Goal: Find specific page/section: Find specific page/section

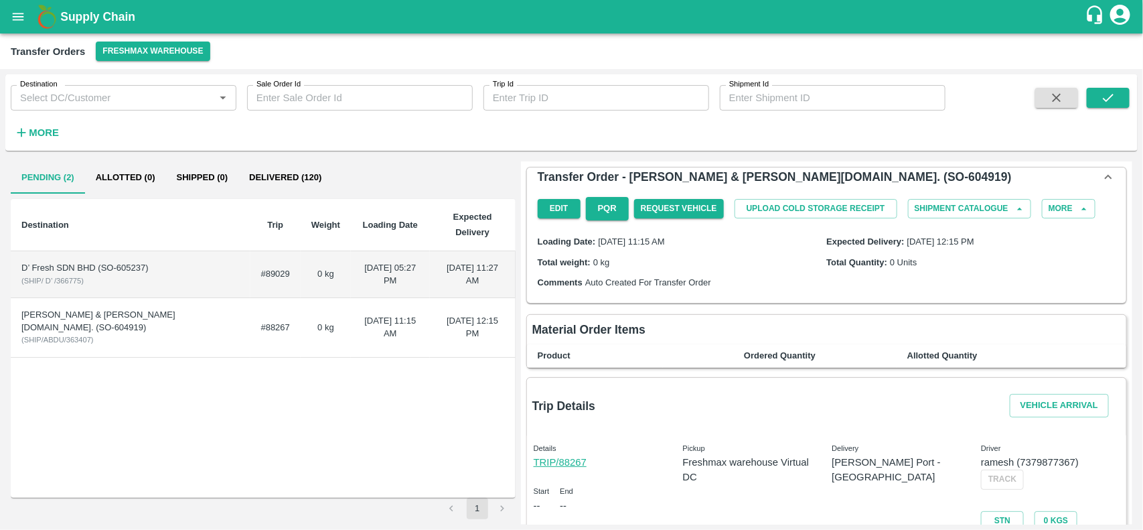
click at [176, 325] on div "[PERSON_NAME] & [PERSON_NAME][DOMAIN_NAME]. (SO-604919)" at bounding box center [130, 321] width 218 height 25
click at [151, 283] on td "D’ Fresh SDN BHD (SO-605237) ( SHIP/ D’ /366775 )" at bounding box center [131, 274] width 240 height 47
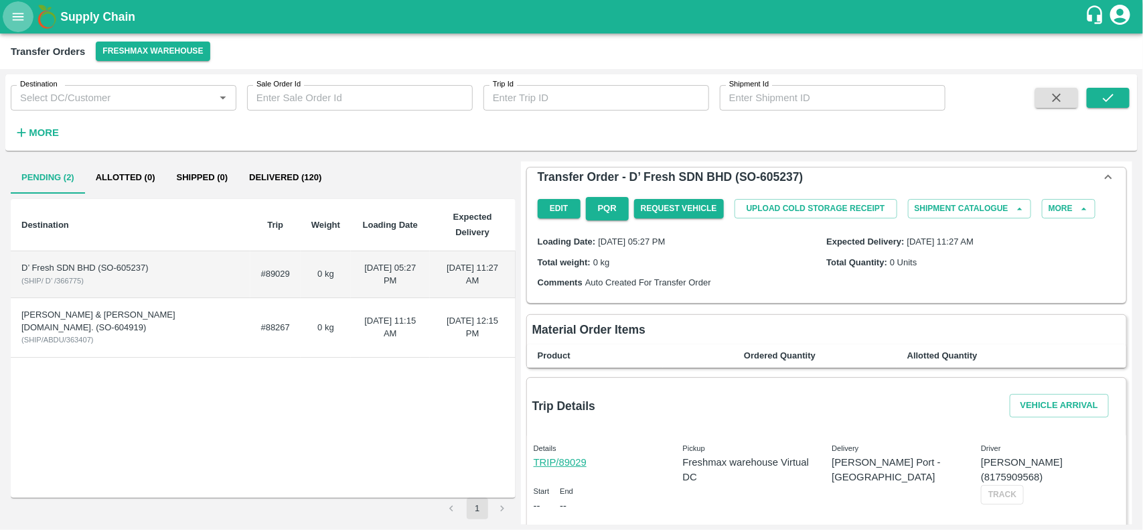
click at [17, 21] on icon "open drawer" at bounding box center [18, 16] width 15 height 15
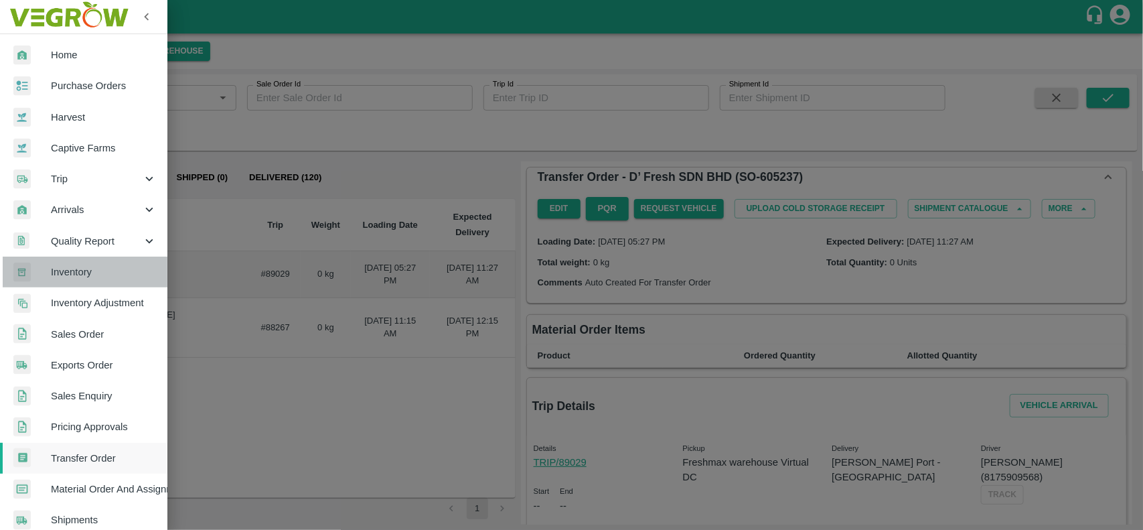
click at [87, 279] on span "Inventory" at bounding box center [104, 272] width 106 height 15
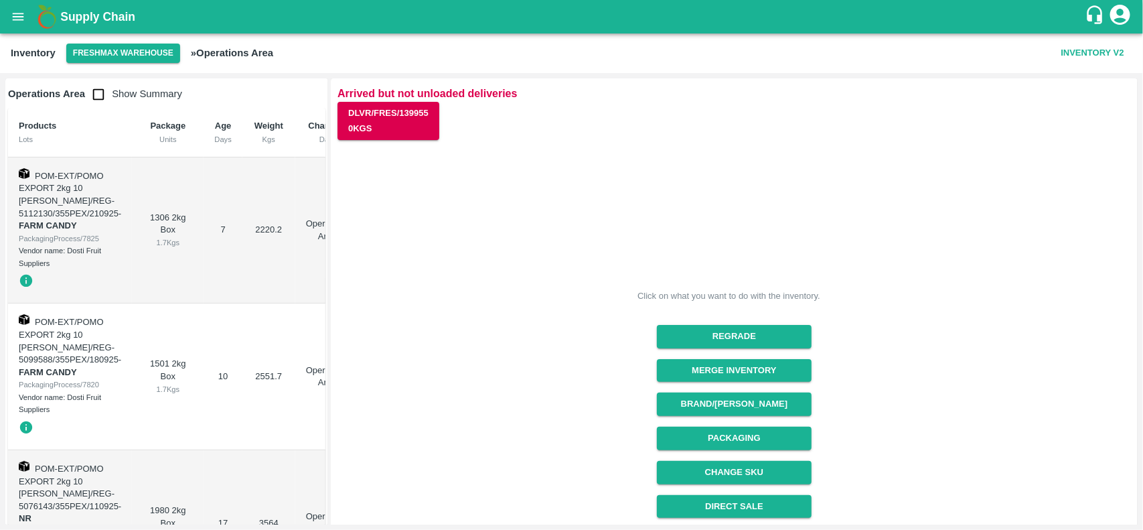
click at [1143, 255] on div "Operations Area Show Summary Products Lots Package Units Age Days Weight Kgs Ch…" at bounding box center [571, 301] width 1143 height 457
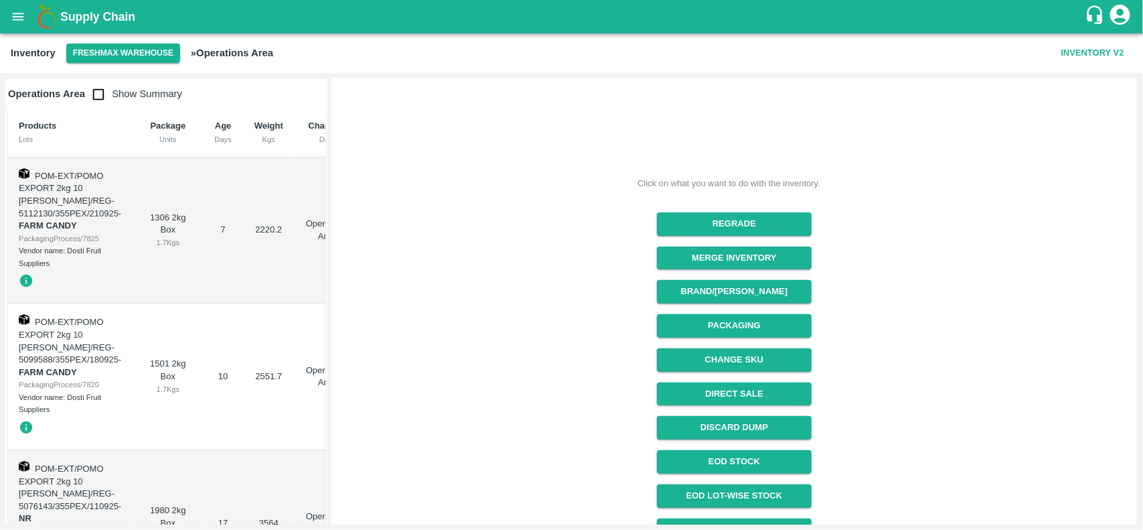
scroll to position [169, 0]
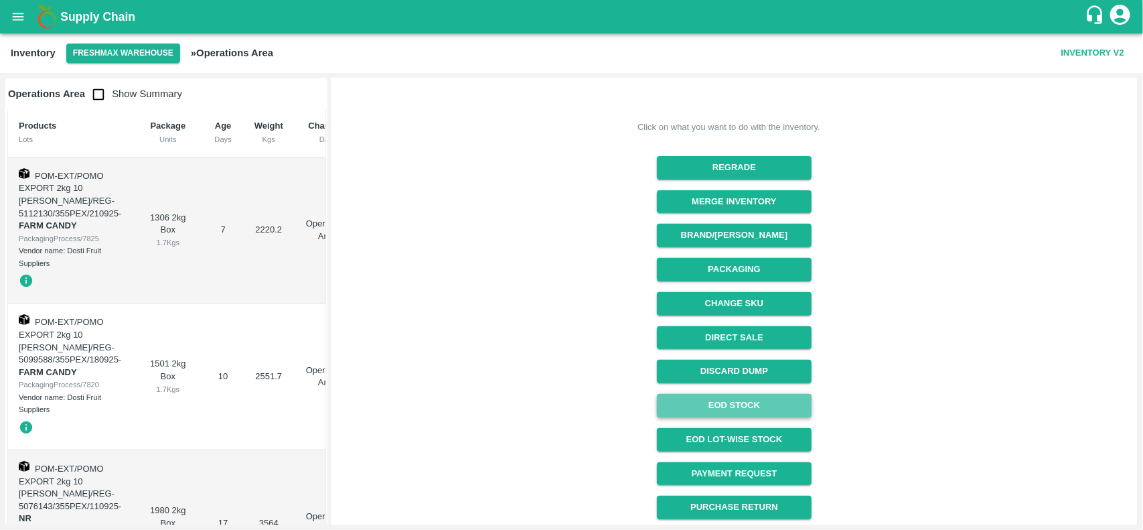
click at [742, 404] on link "EOD Stock" at bounding box center [734, 405] width 155 height 23
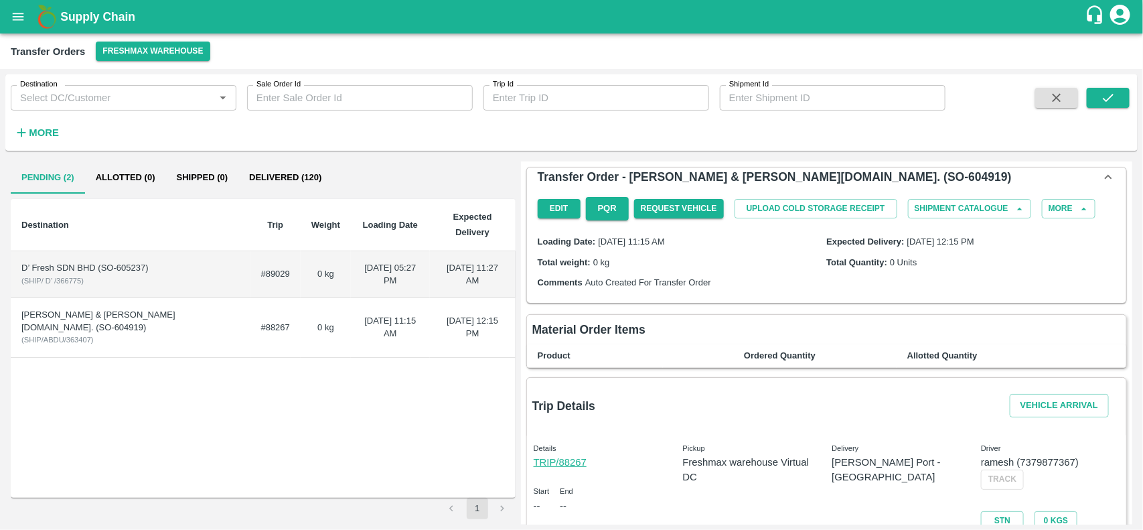
click at [159, 268] on div "D’ Fresh SDN BHD (SO-605237)" at bounding box center [130, 268] width 218 height 13
